Goal: Task Accomplishment & Management: Manage account settings

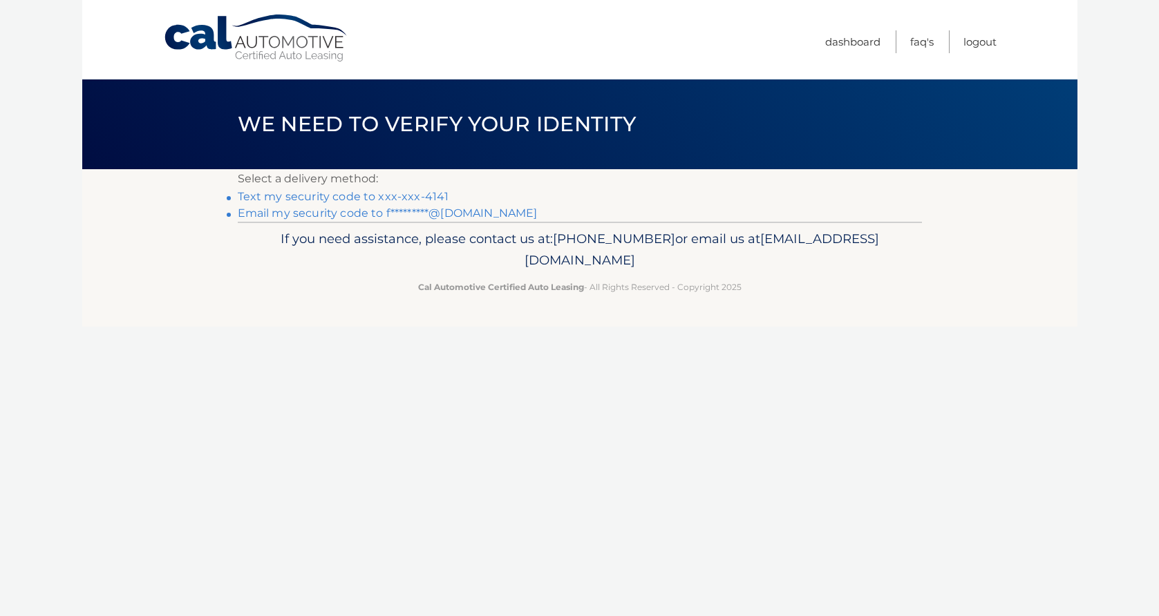
click at [424, 195] on link "Text my security code to xxx-xxx-4141" at bounding box center [343, 196] width 211 height 13
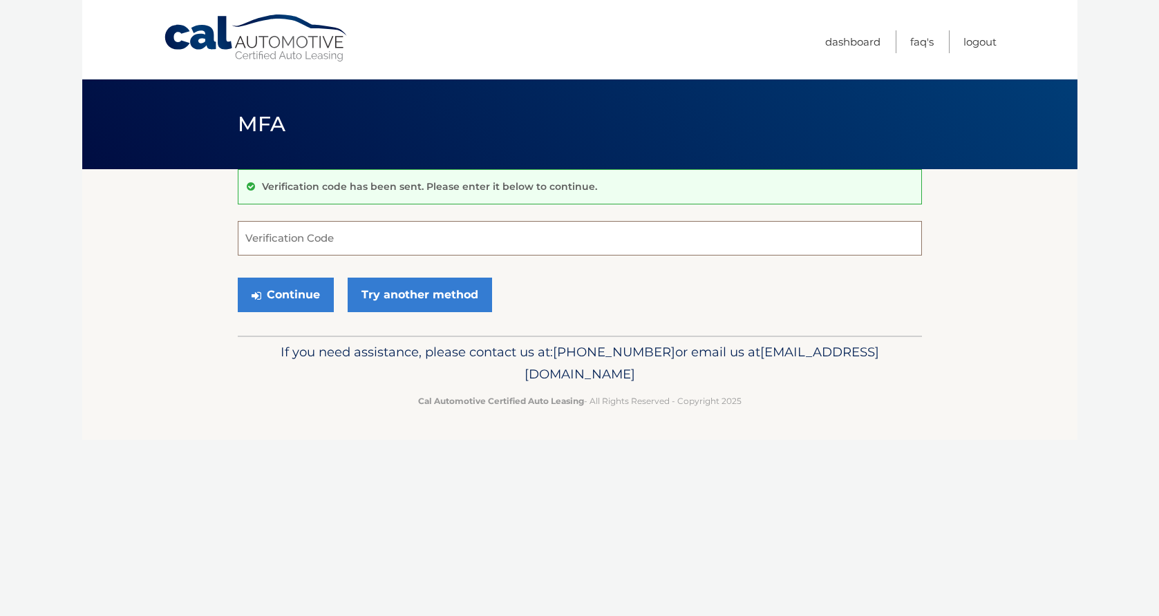
click at [357, 238] on input "Verification Code" at bounding box center [580, 238] width 684 height 35
type input "722674"
click at [310, 290] on button "Continue" at bounding box center [286, 295] width 96 height 35
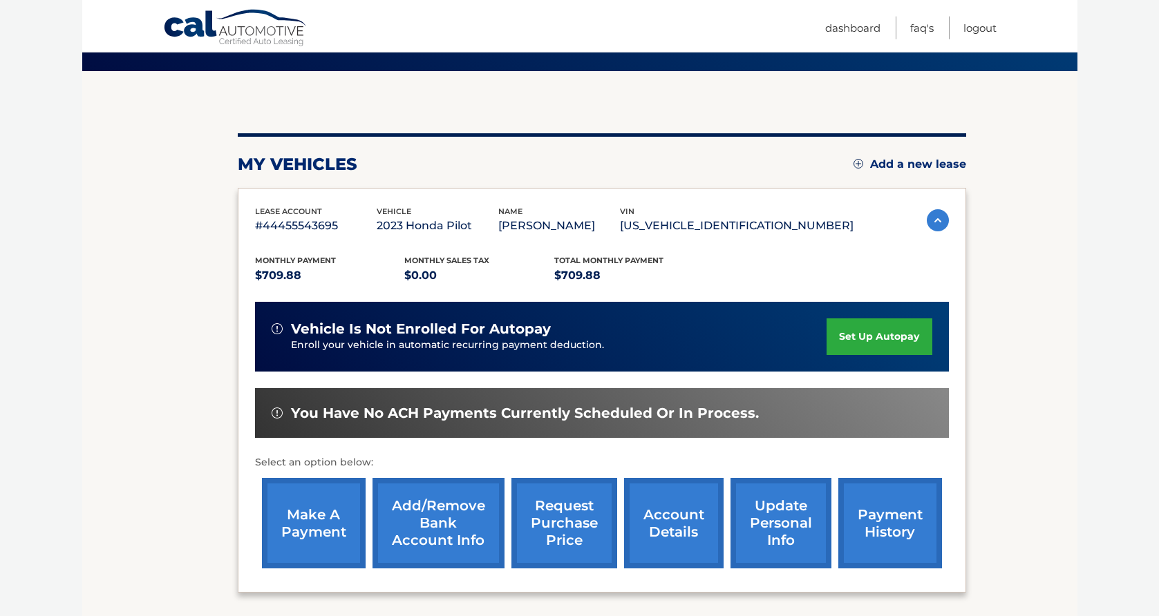
scroll to position [255, 0]
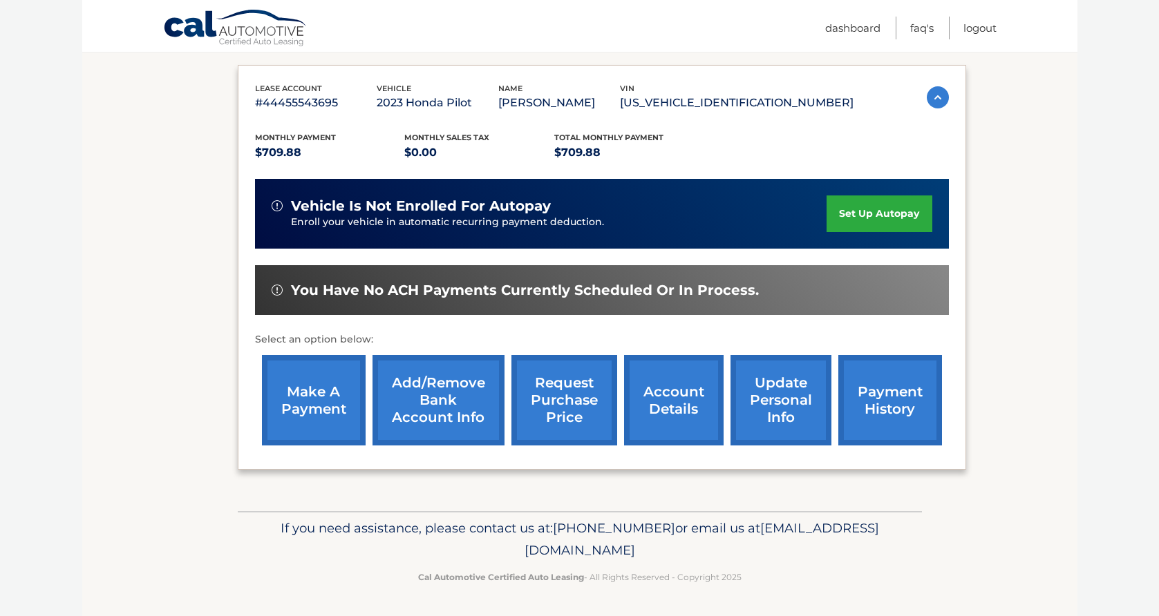
click at [328, 361] on link "make a payment" at bounding box center [314, 400] width 104 height 91
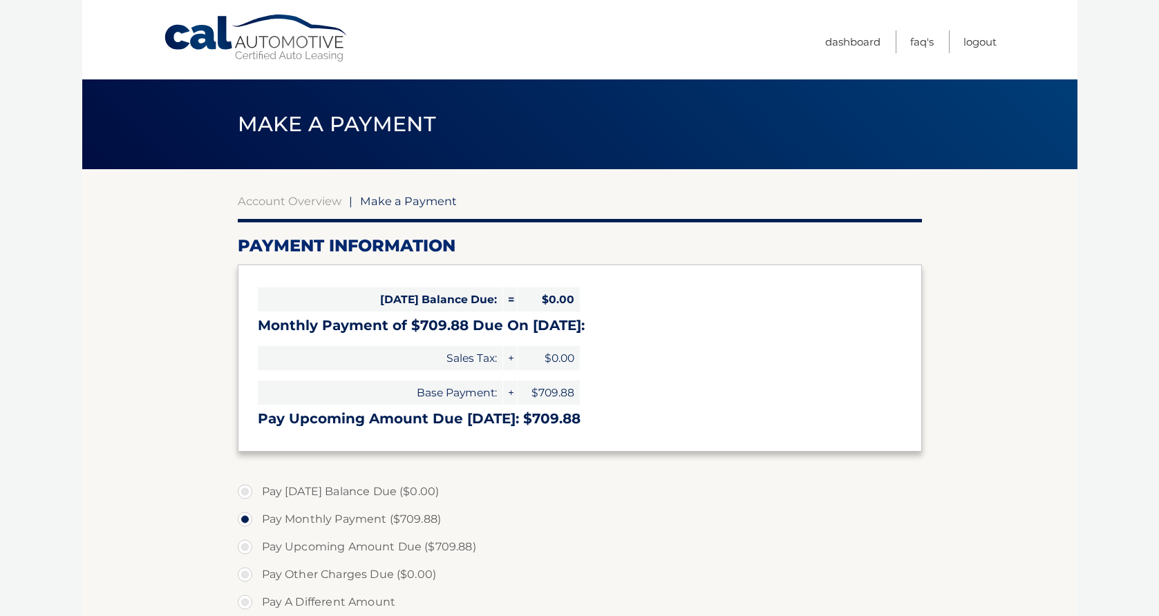
select select "ZjNhYWY4YzktZDY3ZC00NDE3LWI3OTYtMDcwZGFmZWFjYTcz"
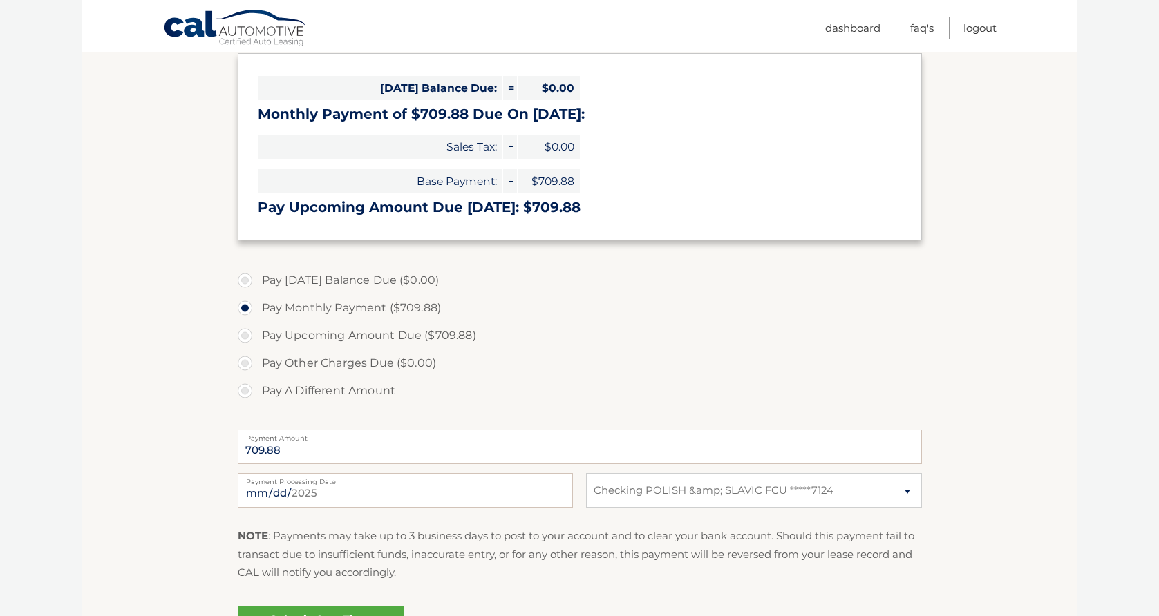
scroll to position [371, 0]
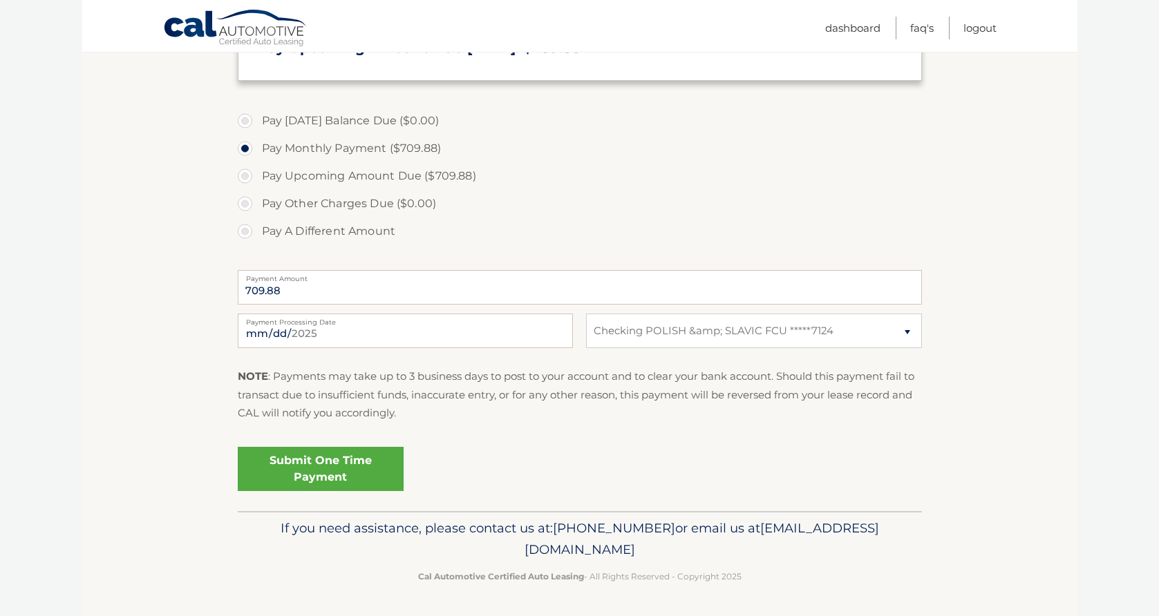
click at [355, 470] on link "Submit One Time Payment" at bounding box center [321, 469] width 166 height 44
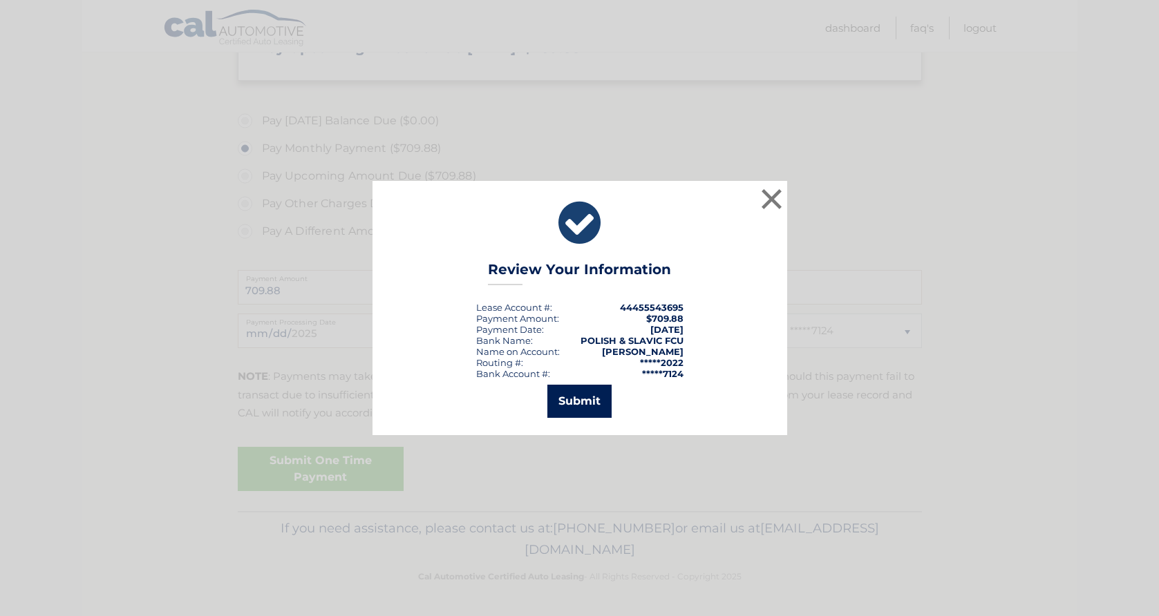
click at [579, 406] on button "Submit" at bounding box center [579, 401] width 64 height 33
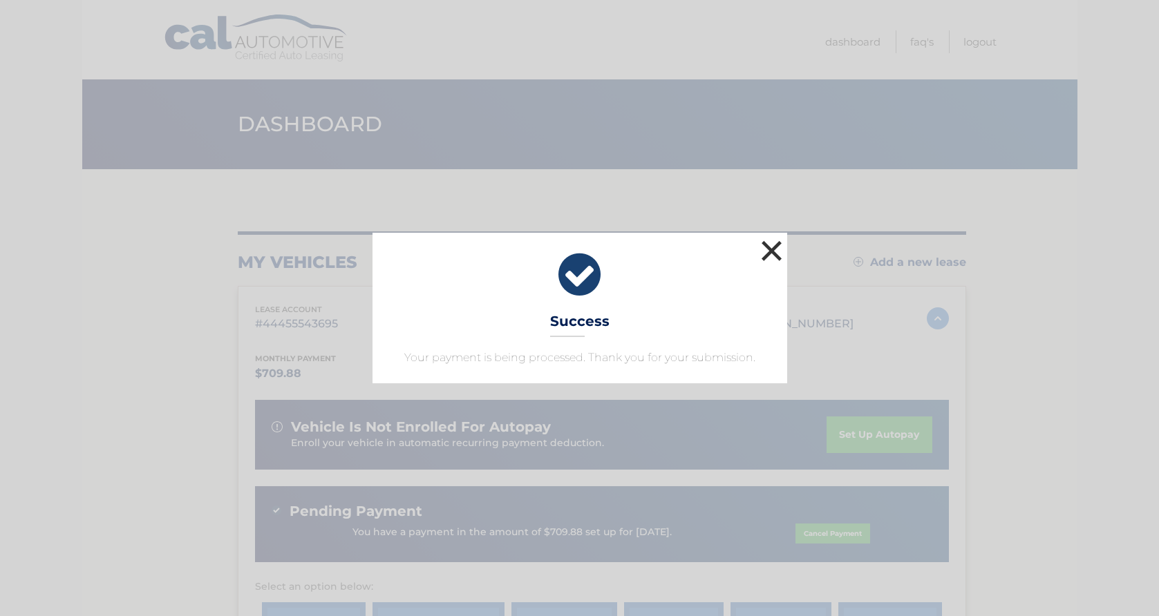
click at [775, 243] on button "×" at bounding box center [772, 251] width 28 height 28
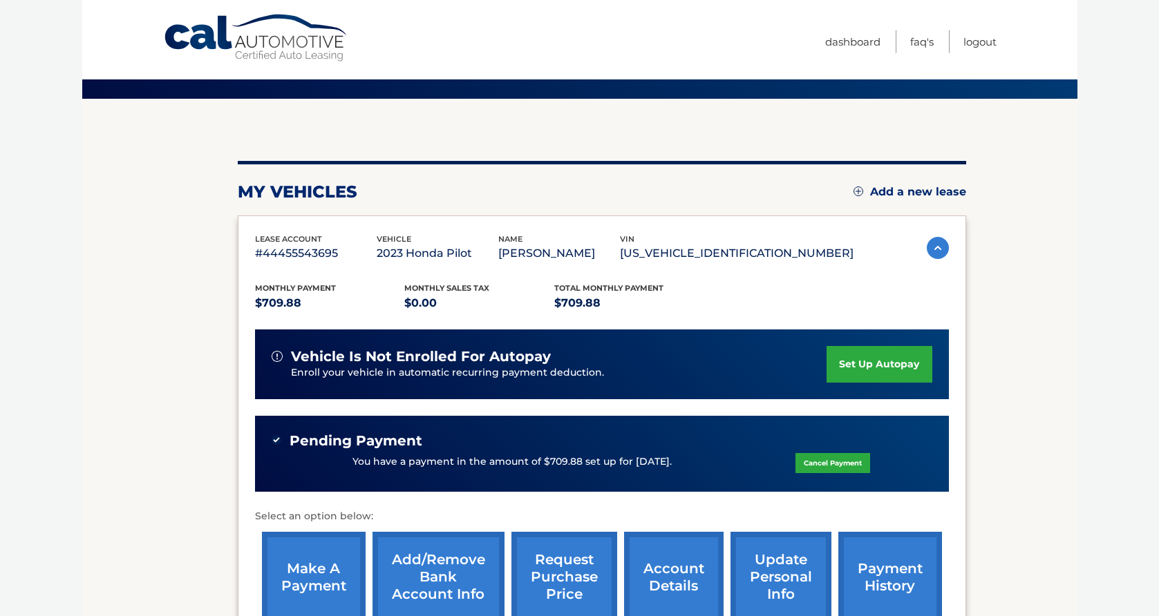
scroll to position [211, 0]
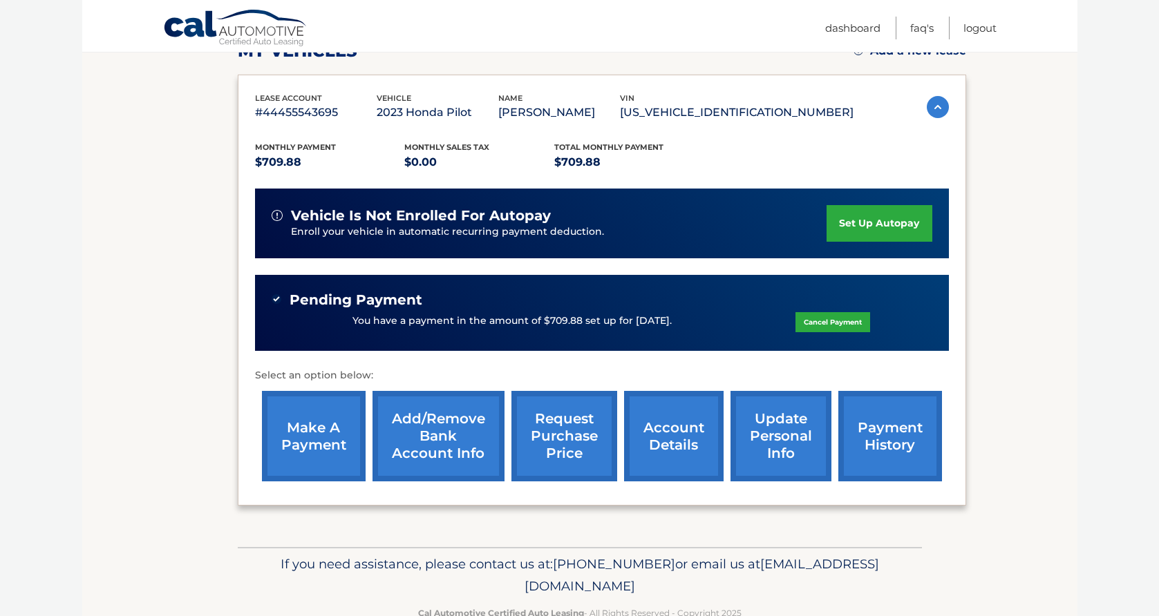
click at [542, 456] on link "request purchase price" at bounding box center [564, 436] width 106 height 91
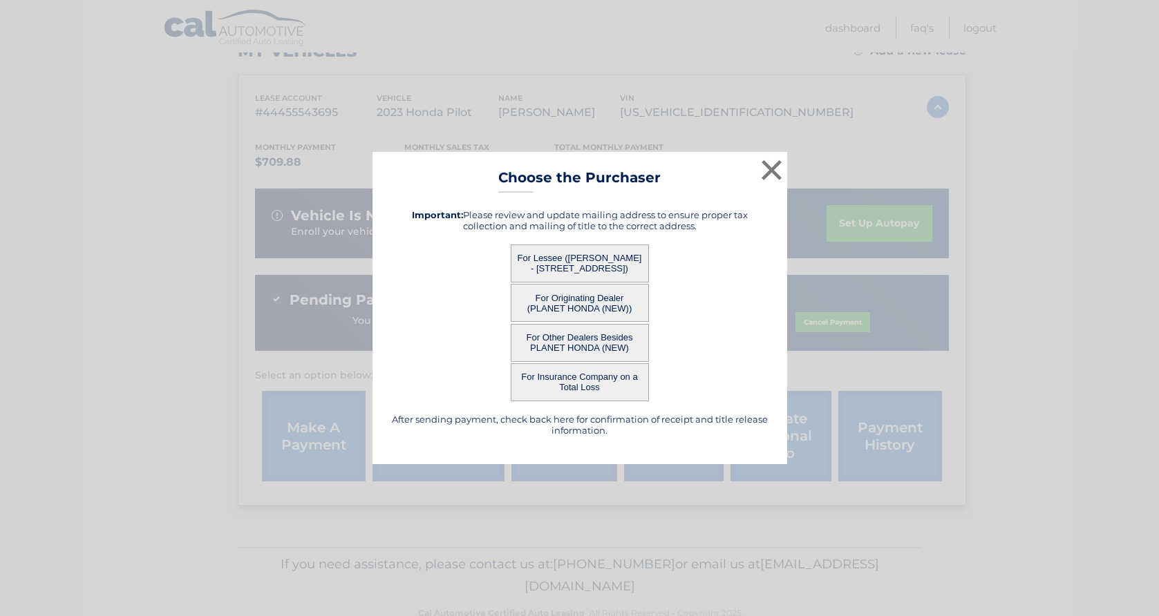
click at [615, 259] on button "For Lessee ([PERSON_NAME] - [STREET_ADDRESS])" at bounding box center [580, 264] width 138 height 38
click at [599, 270] on button "For Lessee ([PERSON_NAME] - [STREET_ADDRESS])" at bounding box center [580, 264] width 138 height 38
click at [577, 265] on button "For Lessee ([PERSON_NAME] - [STREET_ADDRESS])" at bounding box center [580, 264] width 138 height 38
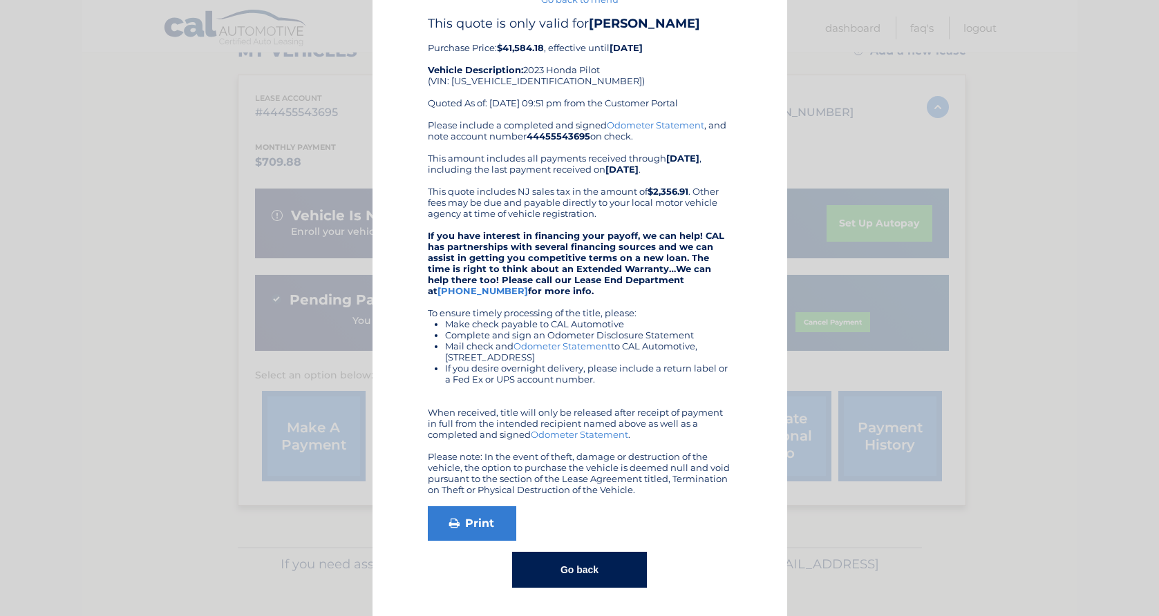
scroll to position [0, 0]
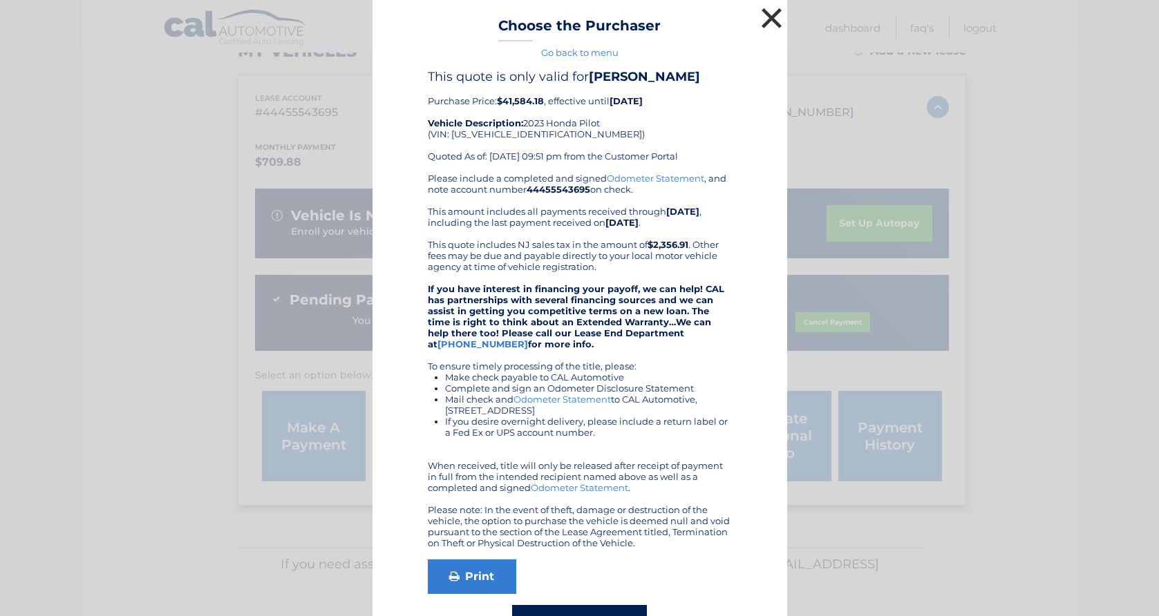
click at [773, 19] on button "×" at bounding box center [772, 18] width 28 height 28
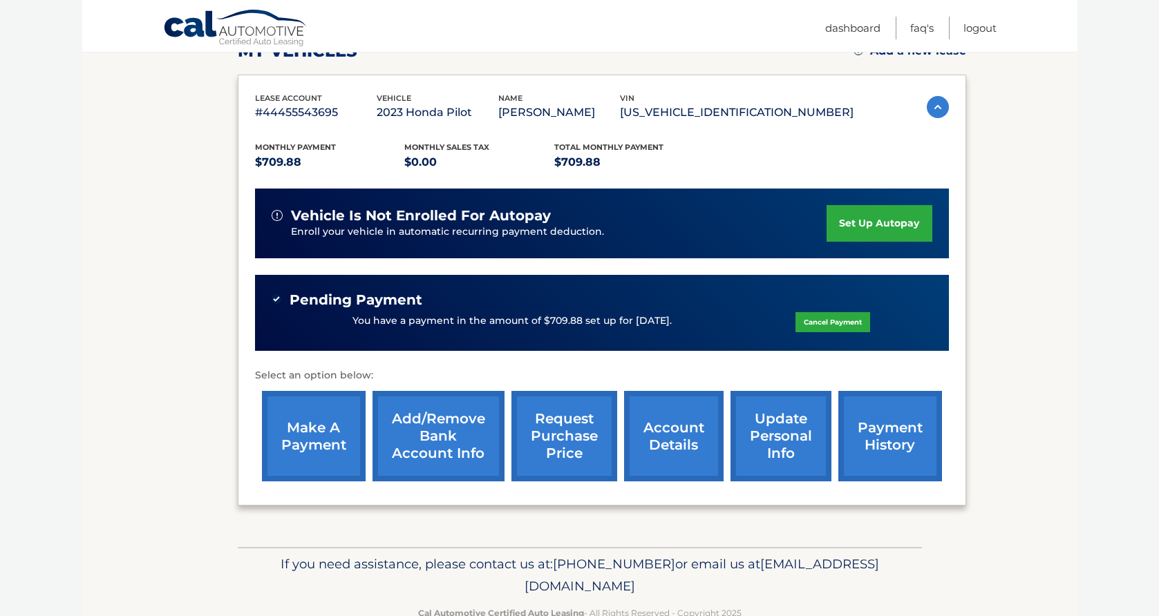
click at [864, 473] on link "payment history" at bounding box center [890, 436] width 104 height 91
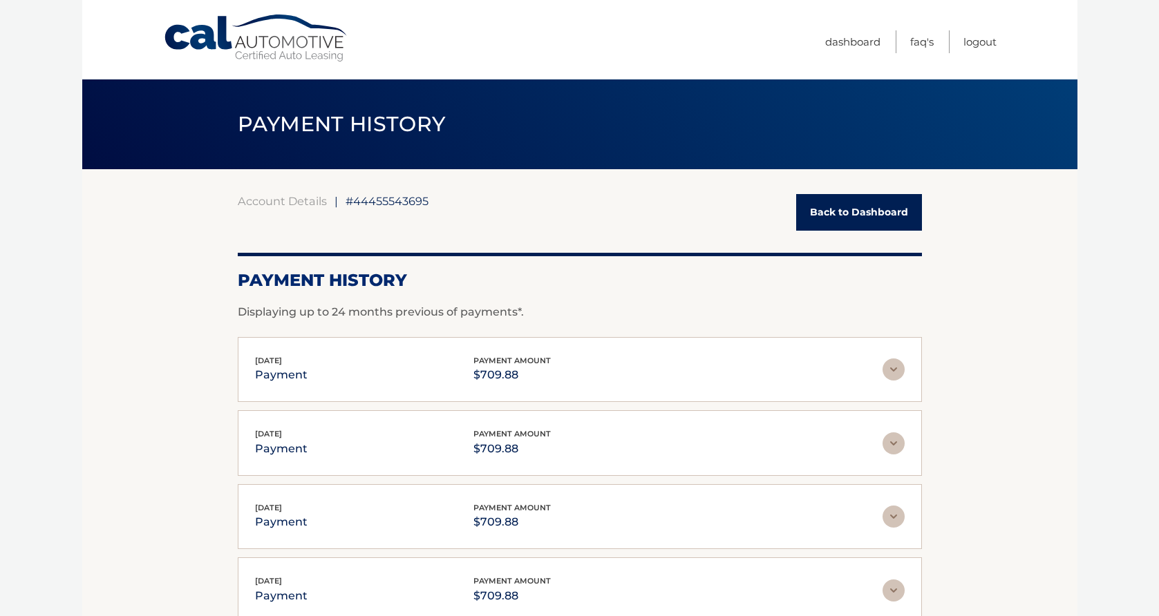
click at [909, 218] on link "Back to Dashboard" at bounding box center [859, 212] width 126 height 37
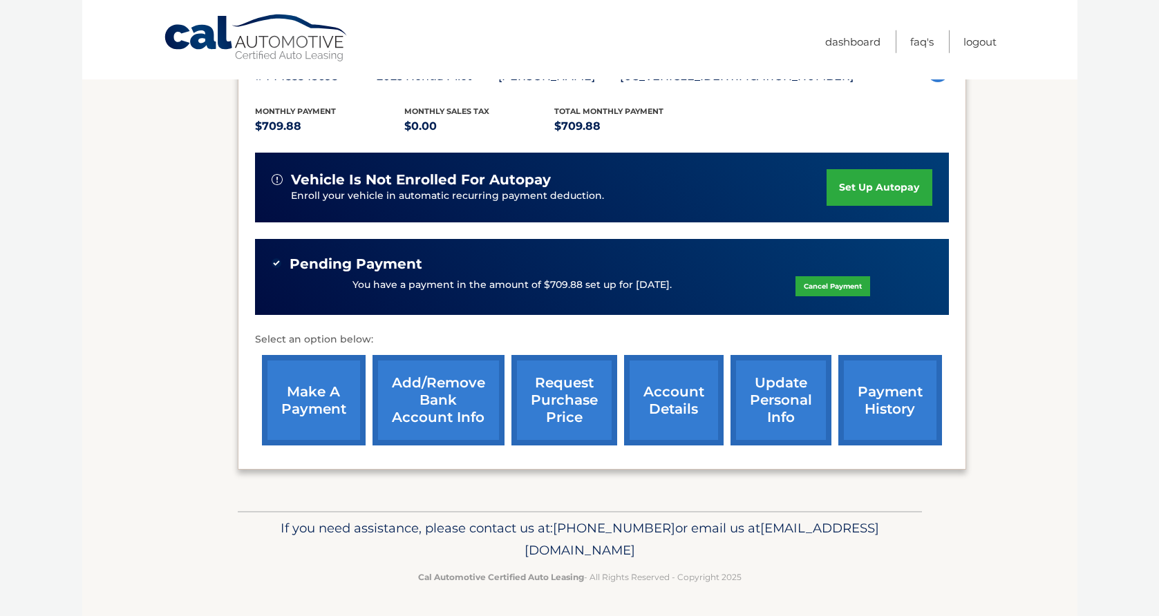
scroll to position [281, 0]
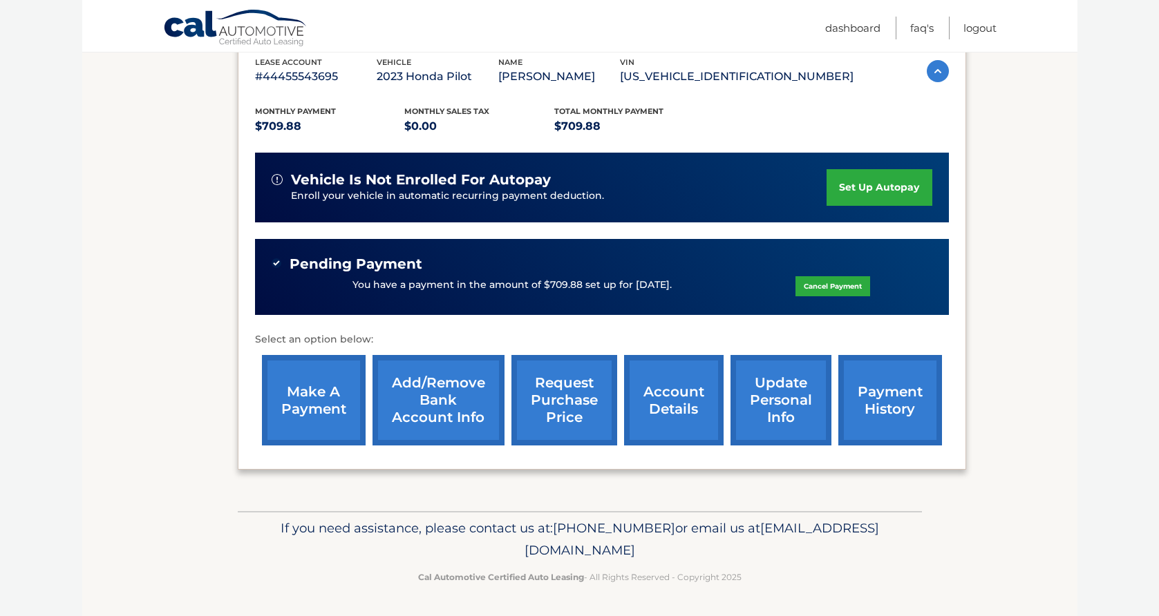
click at [627, 391] on link "account details" at bounding box center [674, 400] width 100 height 91
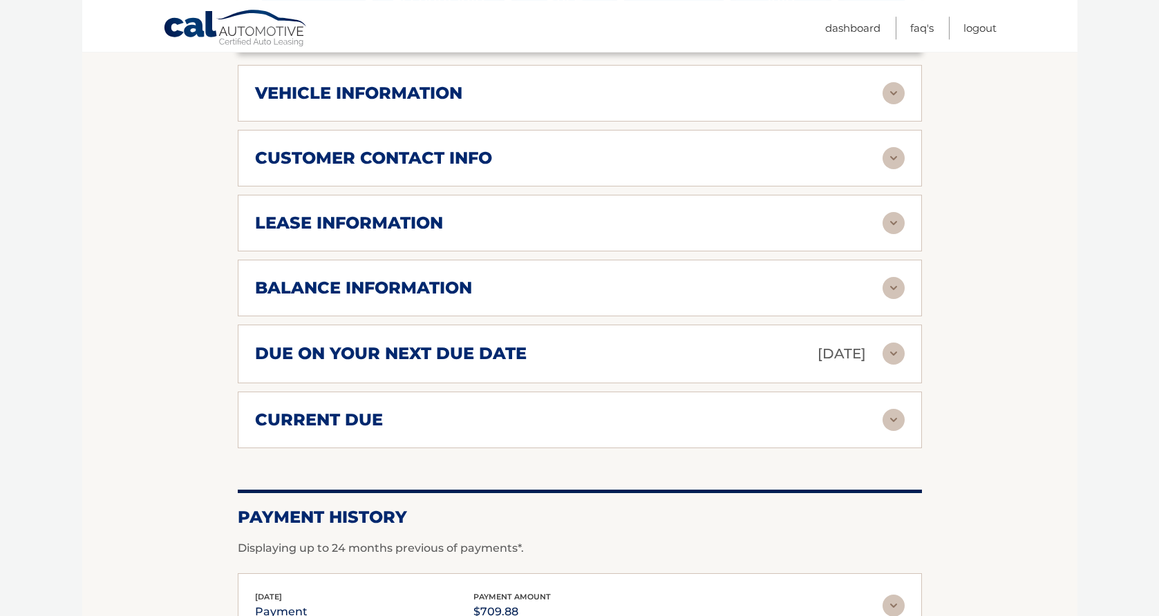
scroll to position [705, 0]
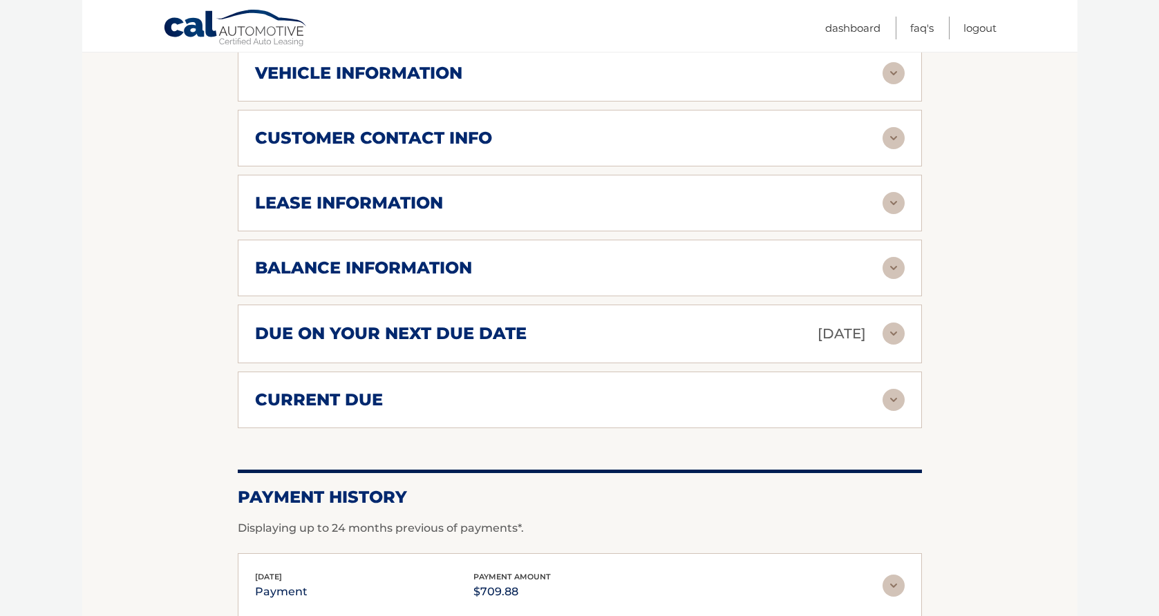
click at [892, 84] on img at bounding box center [893, 73] width 22 height 22
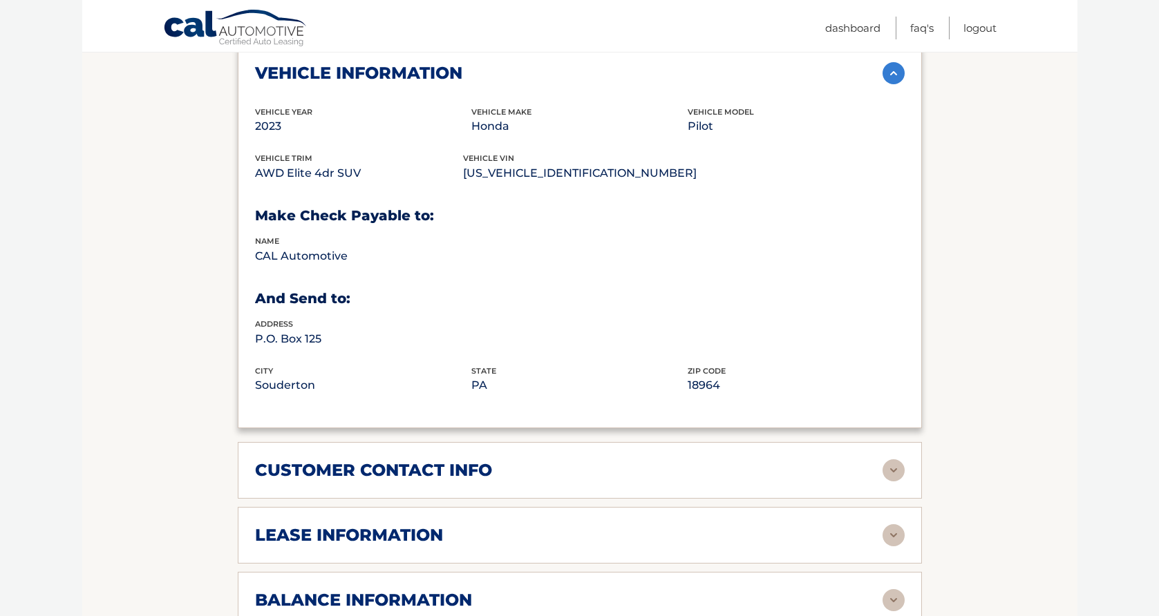
click at [892, 84] on img at bounding box center [893, 73] width 22 height 22
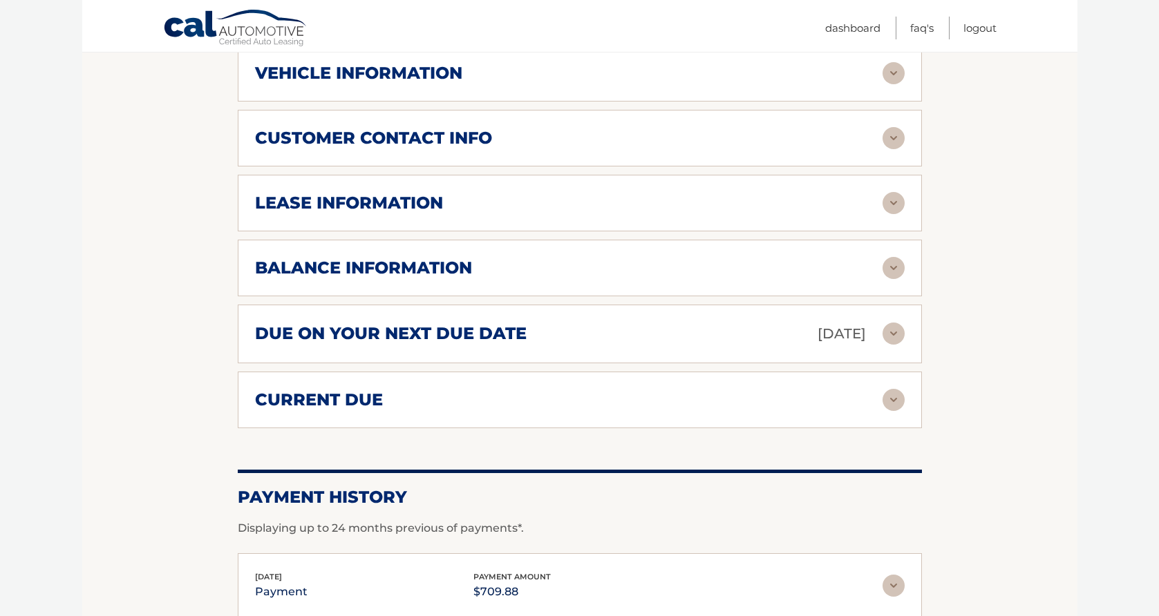
click at [895, 149] on img at bounding box center [893, 138] width 22 height 22
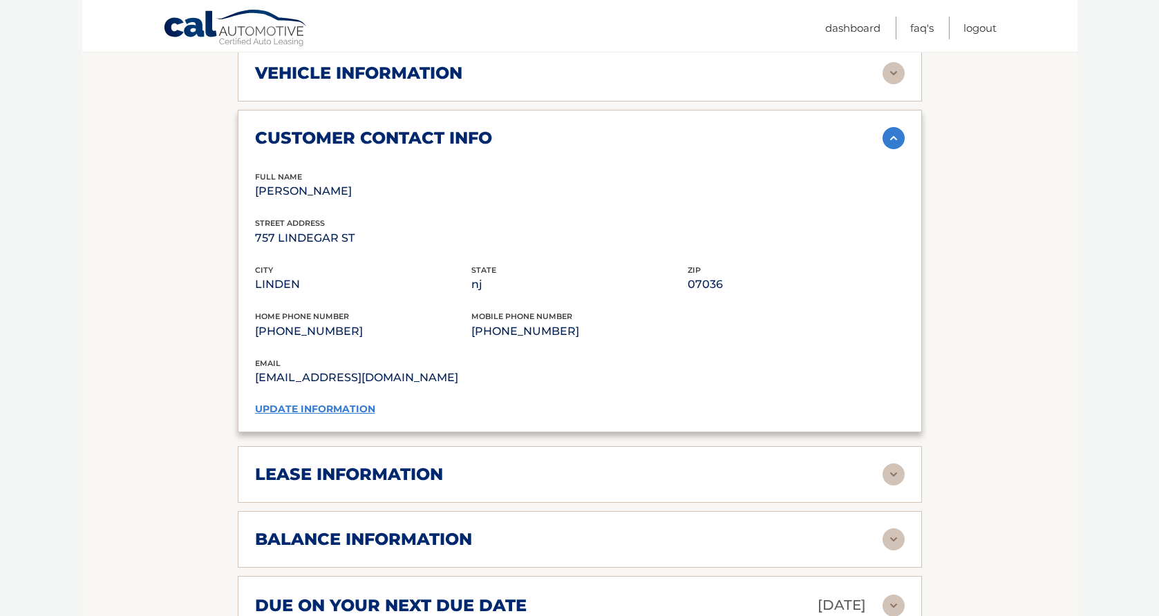
click at [895, 149] on img at bounding box center [893, 138] width 22 height 22
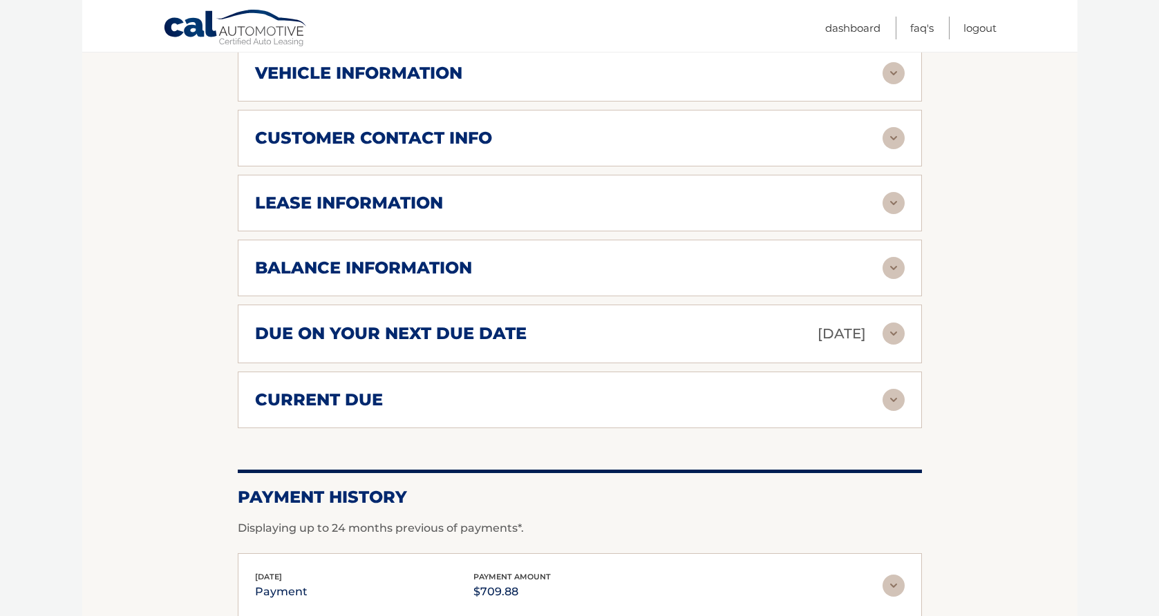
click at [906, 232] on div "lease information Contract Start Date [DATE] Term 39 Maturity Date [DATE] Start…" at bounding box center [580, 203] width 684 height 57
click at [896, 225] on div "lease information Contract Start Date [DATE] Term 39 Maturity Date [DATE] Start…" at bounding box center [580, 203] width 684 height 57
click at [891, 214] on img at bounding box center [893, 203] width 22 height 22
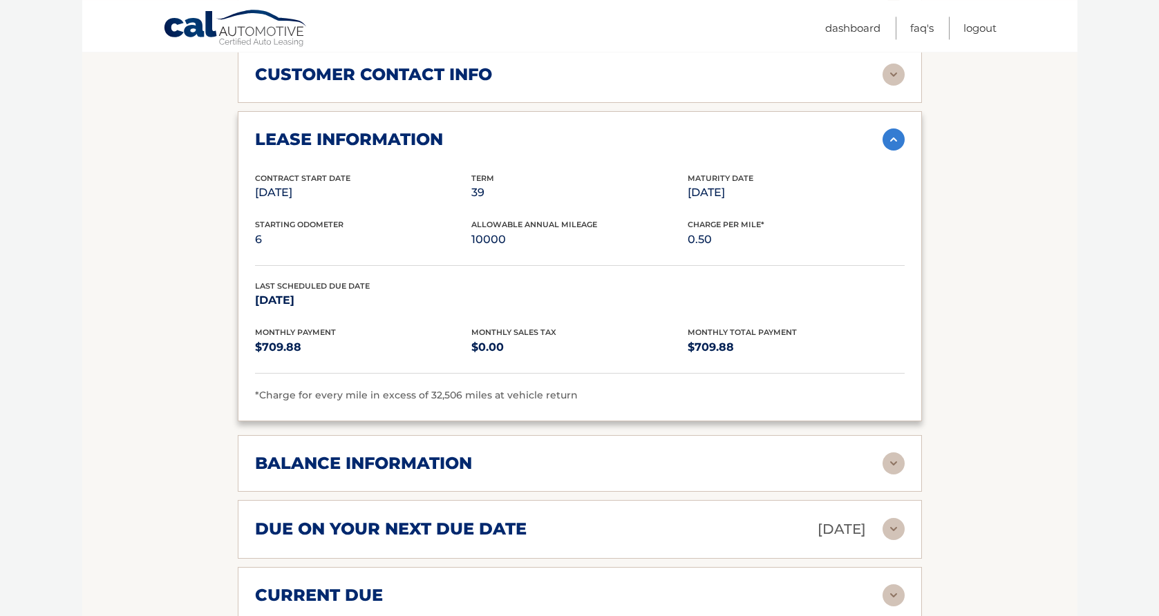
scroll to position [775, 0]
